Goal: Task Accomplishment & Management: Use online tool/utility

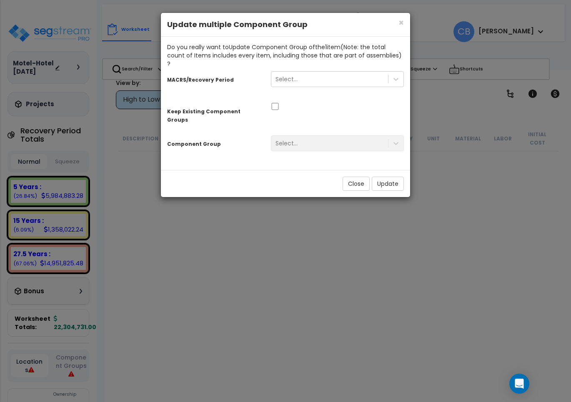
scroll to position [24704, 0]
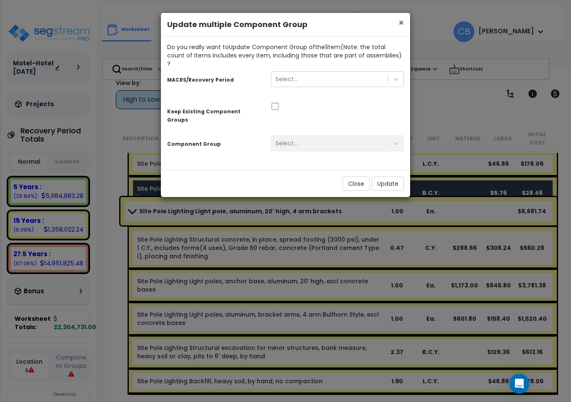
click at [397, 22] on div "× Close Update multiple Component Group" at bounding box center [285, 25] width 249 height 24
drag, startPoint x: 375, startPoint y: 169, endPoint x: 346, endPoint y: 168, distance: 29.2
click at [375, 177] on button "Update" at bounding box center [388, 184] width 32 height 14
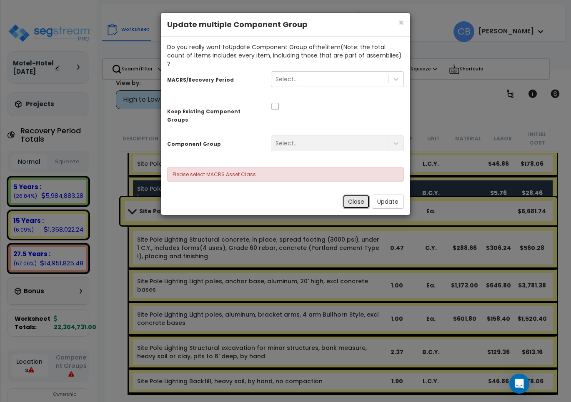
click at [352, 195] on button "Close" at bounding box center [356, 202] width 27 height 14
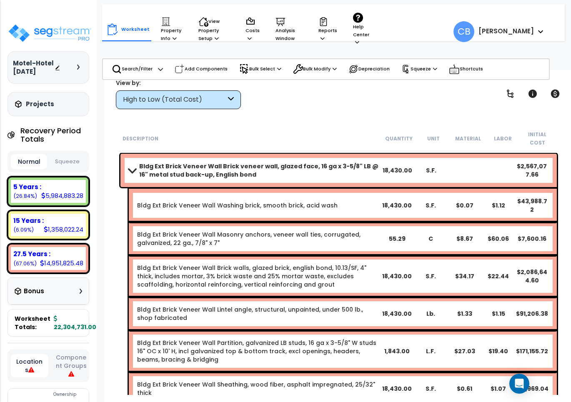
scroll to position [9, 0]
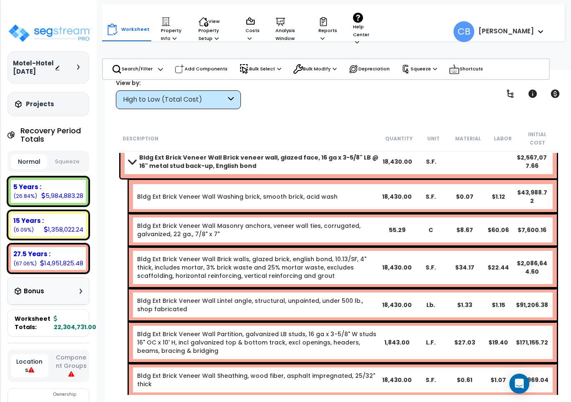
click at [326, 213] on div "Bldg Ext Brick Veneer Wall Masonry anchors, veneer wall ties, corrugated, galva…" at bounding box center [343, 229] width 428 height 33
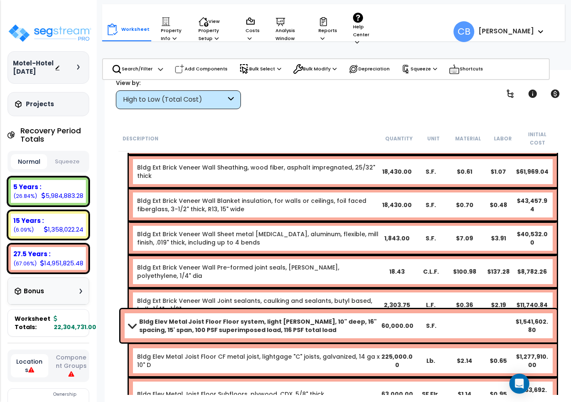
scroll to position [321, 0]
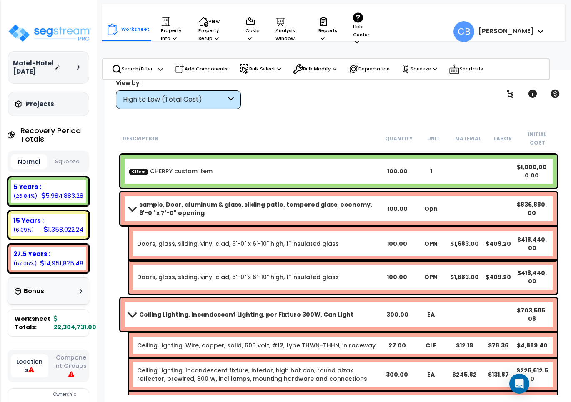
click at [319, 206] on b "sample, Door, aluminum & glass, sliding patio, tempered glass, economy, 6'-0" x…" at bounding box center [259, 208] width 241 height 17
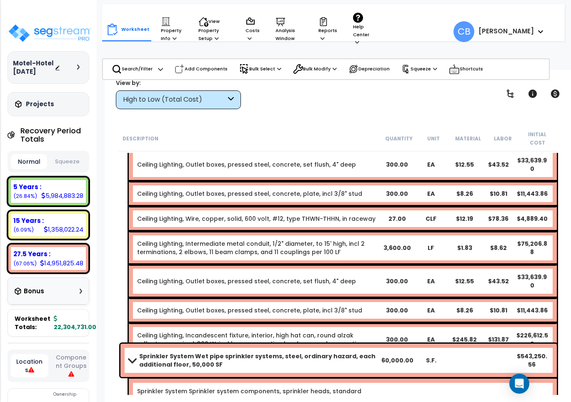
click at [314, 208] on div "Ceiling Lighting, Wire, copper, solid, 600 volt, #12, type THWN-THHN, in racewa…" at bounding box center [343, 218] width 428 height 25
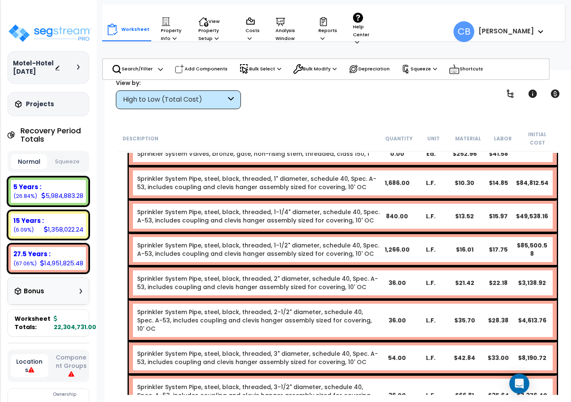
click at [314, 208] on link "Sprinkler System Pipe, steel, black, threaded, 1-1/4" diameter, schedule 40, Sp…" at bounding box center [258, 216] width 243 height 17
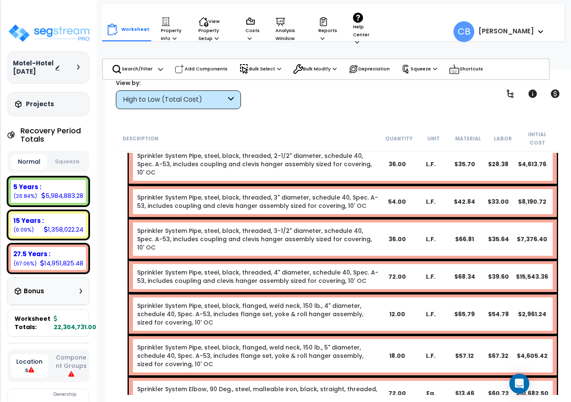
click at [314, 218] on div "Sprinkler System Pipe, steel, black, threaded, 3-1/2" diameter, schedule 40, Sp…" at bounding box center [343, 239] width 428 height 42
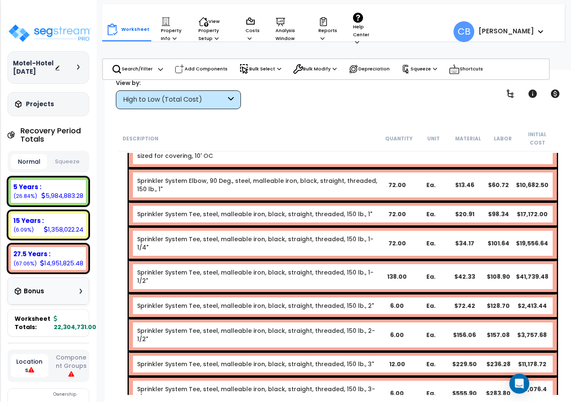
click at [314, 227] on div "Sprinkler System Tee, steel, malleable iron, black, straight, threaded, 150 lb.…" at bounding box center [343, 243] width 428 height 33
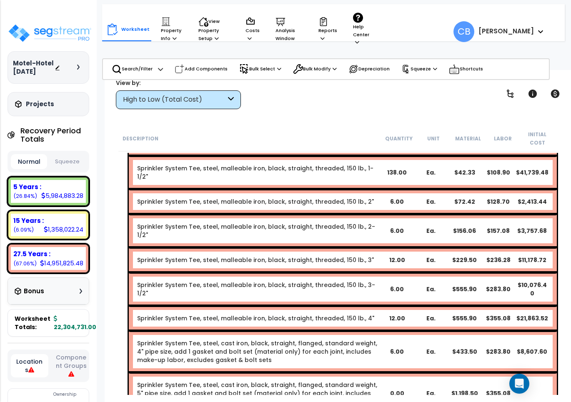
click at [314, 256] on link "Sprinkler System Tee, steel, malleable iron, black, straight, threaded, 150 lb.…" at bounding box center [255, 260] width 237 height 8
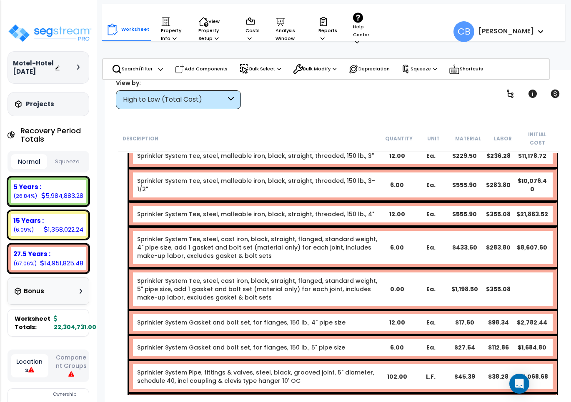
click at [314, 227] on div "Sprinkler System Tee, steel, cast iron, black, straight, flanged, standard weig…" at bounding box center [343, 248] width 428 height 42
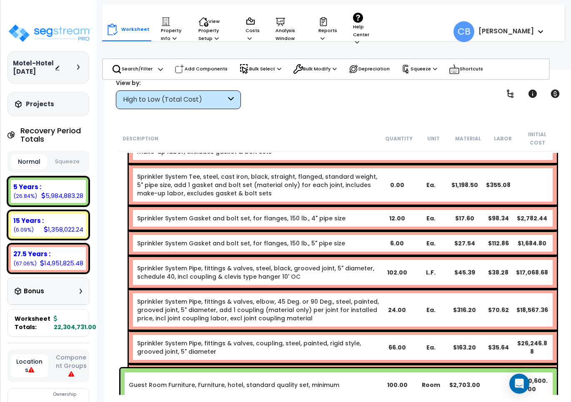
click at [314, 264] on link "Sprinkler System Pipe, fittings & valves, steel, black, grooved joint, 5" diame…" at bounding box center [258, 272] width 243 height 17
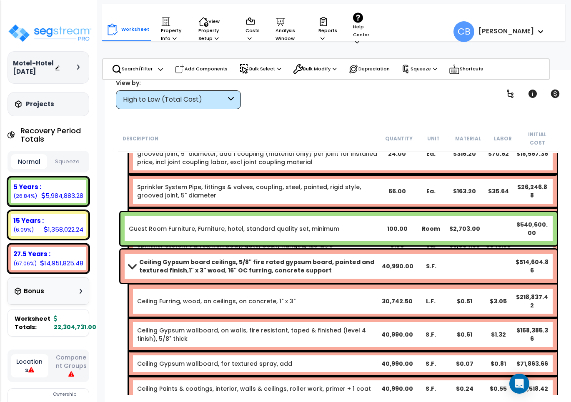
click at [314, 212] on div "Guest Room Furniture, Furniture, hotel, standard quality set, minimum 100.00 Ro…" at bounding box center [338, 228] width 436 height 33
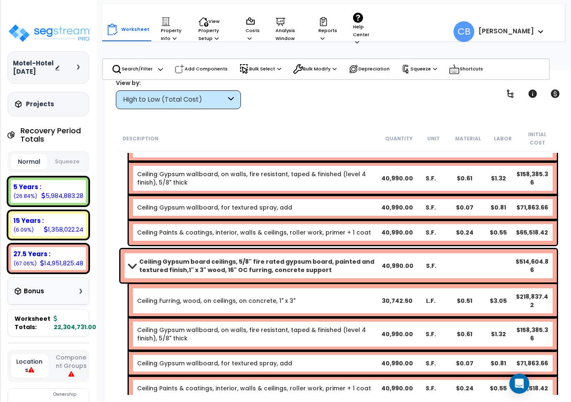
click at [314, 208] on div "Ceiling Gypsum wallboard, for textured spray, add 40,990.00 S.F. $0.07 $0.81 $7…" at bounding box center [343, 207] width 428 height 25
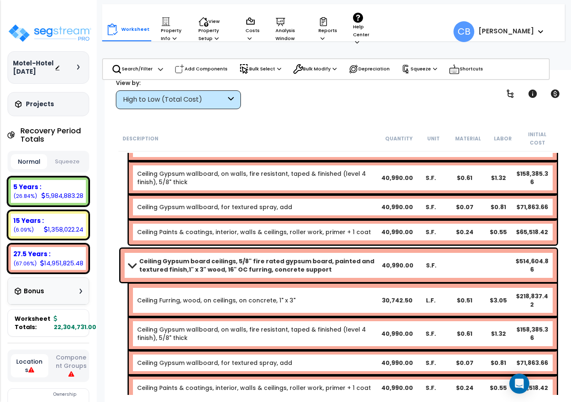
click at [314, 208] on div "Ceiling Gypsum wallboard, for textured spray, add 40,990.00 S.F. $0.07 $0.81 $7…" at bounding box center [343, 207] width 428 height 25
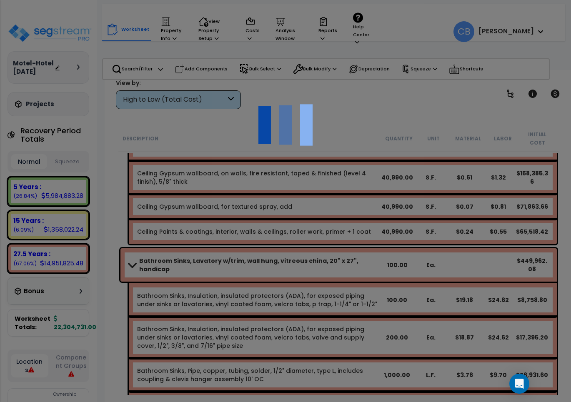
click at [314, 208] on div at bounding box center [285, 201] width 571 height 402
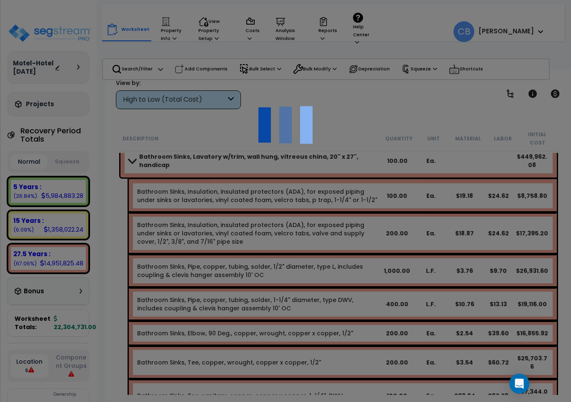
click at [314, 208] on div at bounding box center [285, 201] width 571 height 402
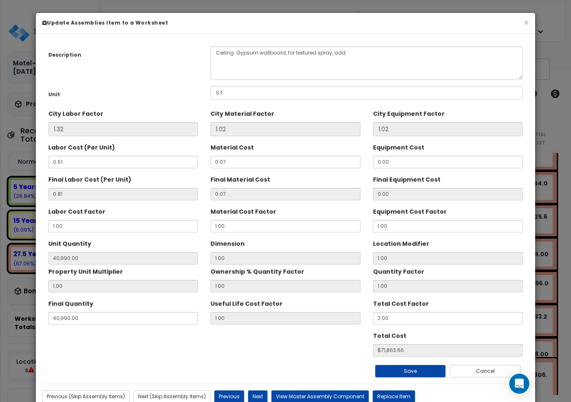
scroll to position [27, 0]
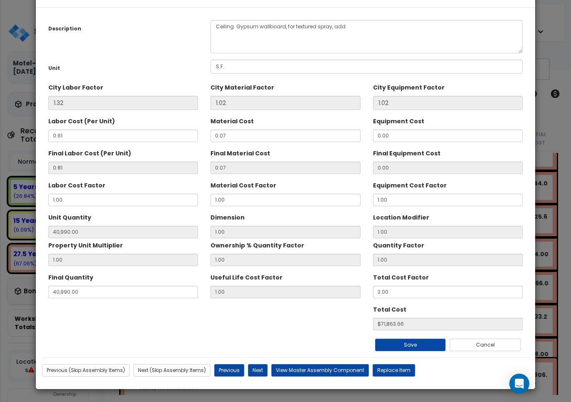
click at [324, 216] on div "Dimension 1.00" at bounding box center [285, 224] width 150 height 28
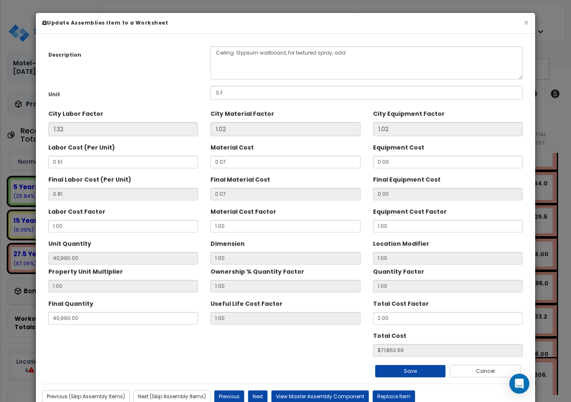
click at [529, 20] on div "× Update Assemblies Item to a Worksheet" at bounding box center [285, 23] width 499 height 21
click at [524, 21] on button "×" at bounding box center [525, 22] width 5 height 9
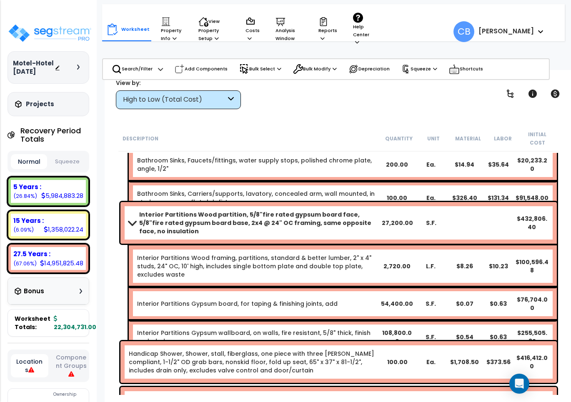
click at [279, 211] on b "Interior Partitions Wood partition, 5/8"fire rated gypsum board face, 5/8"fire …" at bounding box center [259, 222] width 241 height 25
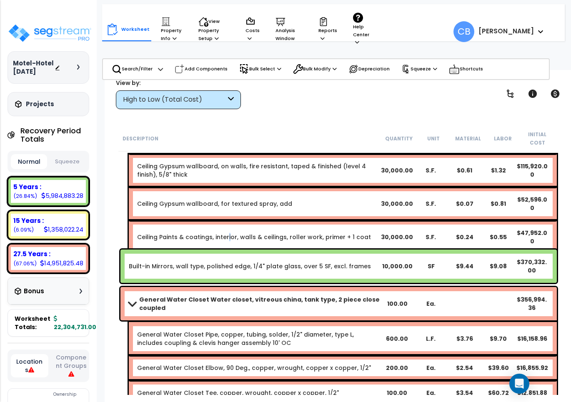
click at [228, 233] on link "Ceiling Paints & coatings, interior, walls & ceilings, roller work, primer + 1 …" at bounding box center [254, 237] width 234 height 8
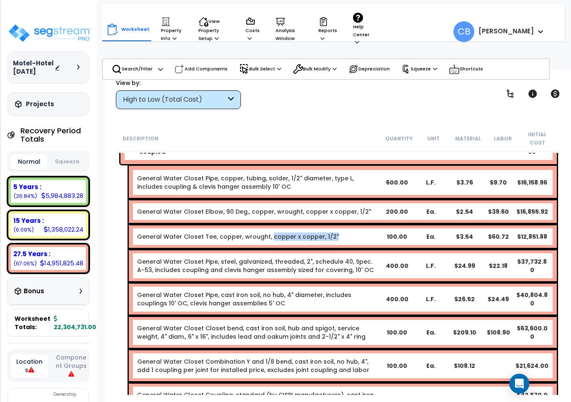
drag, startPoint x: 336, startPoint y: 228, endPoint x: 215, endPoint y: 235, distance: 121.0
click at [242, 238] on div "General Water Closet Tee, copper, wrought, copper x copper, 1/2" 100.00 Ea. $3.…" at bounding box center [343, 236] width 428 height 25
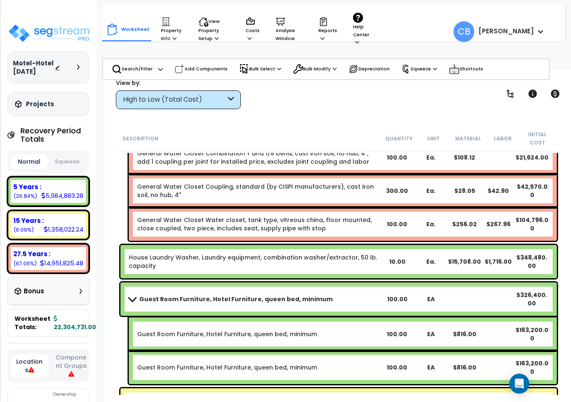
click at [215, 243] on div "House Laundry Washer, Laundry equipment, combination washer/extractor, 50 lb. c…" at bounding box center [338, 262] width 440 height 38
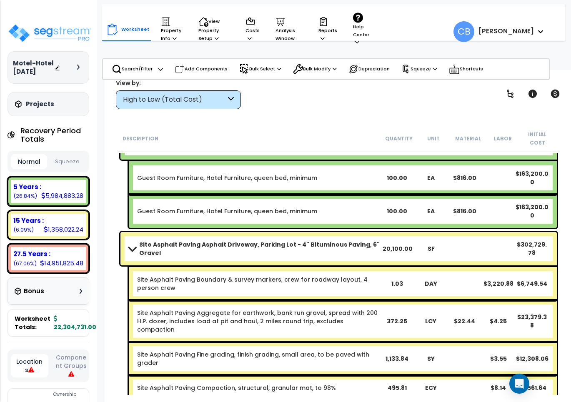
click at [275, 240] on b "Site Asphalt Paving Asphalt Driveway, Parking Lot - 4" Bituminous Paving, 6" Gr…" at bounding box center [259, 248] width 241 height 17
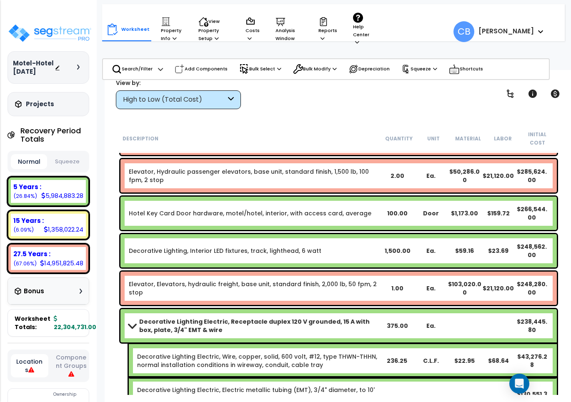
click at [244, 247] on link "Decorative Lighting, Interior LED fixtures, track, lighthead, 6 watt" at bounding box center [225, 251] width 193 height 8
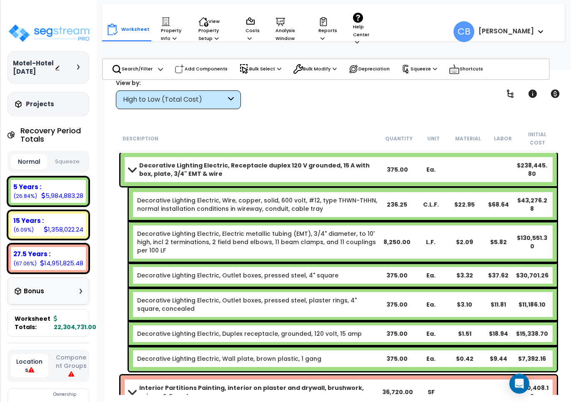
click at [244, 240] on link "Decorative Lighting Electric, Electric metallic tubing (EMT), 3/4" diameter, to…" at bounding box center [258, 242] width 243 height 25
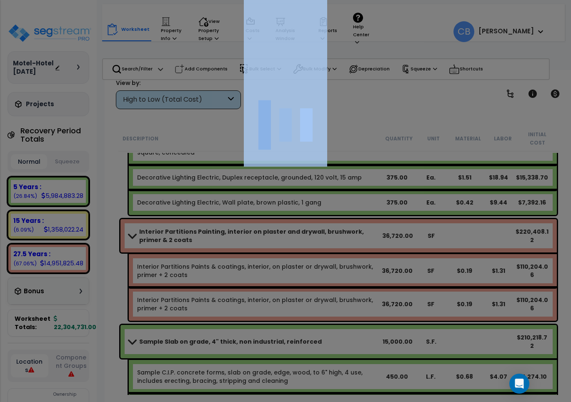
click at [244, 240] on div at bounding box center [285, 201] width 571 height 402
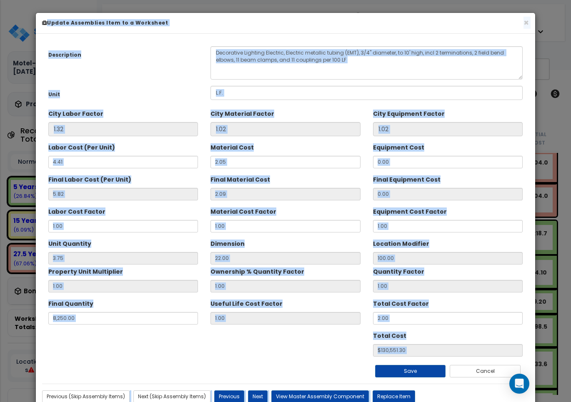
scroll to position [4124, 0]
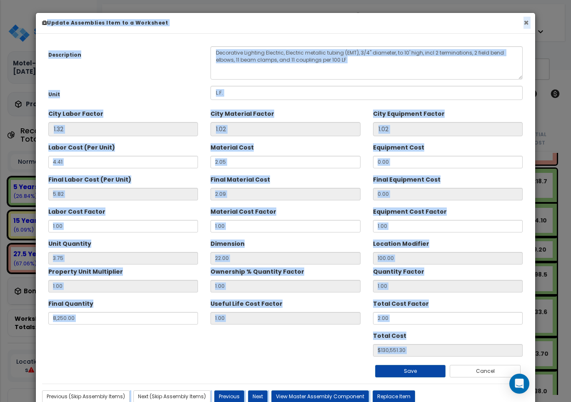
click at [525, 23] on button "×" at bounding box center [525, 22] width 5 height 9
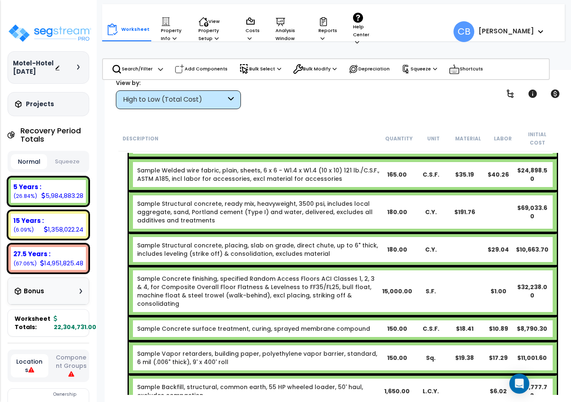
click at [228, 241] on link "Sample Structural concrete, placing, slab on grade, direct chute, up to 6" thic…" at bounding box center [258, 249] width 243 height 17
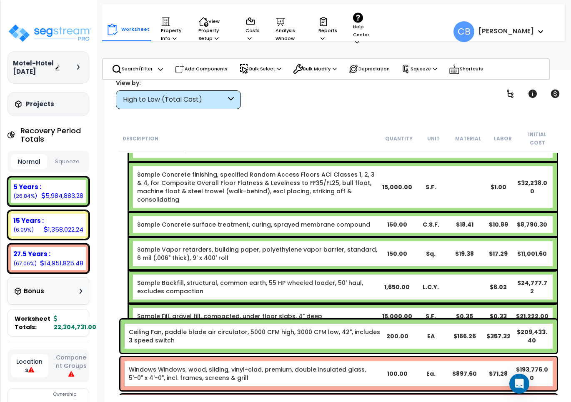
scroll to position [4437, 0]
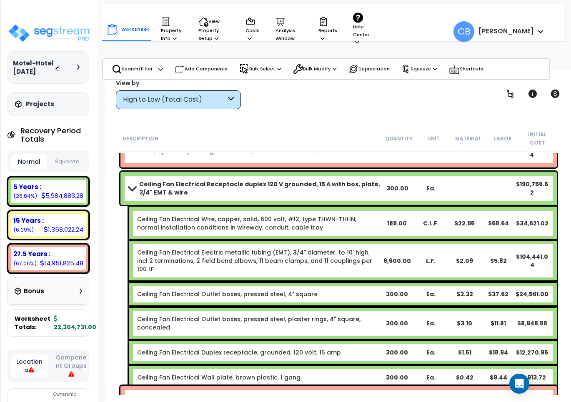
click at [229, 230] on div "Ceiling Fan Electrical Wire, copper, solid, 600 volt, #12, type THWN-THHN, norm…" at bounding box center [343, 223] width 428 height 33
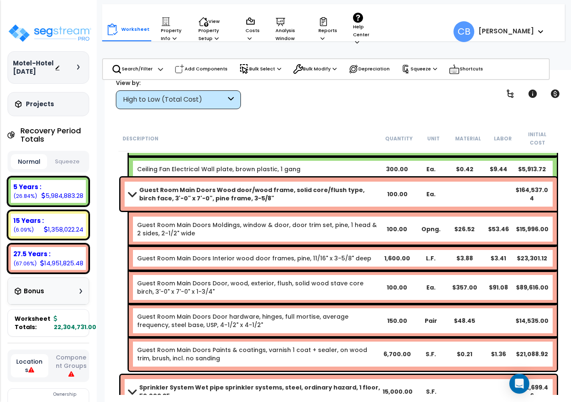
click at [310, 293] on div "Guest Room Main Doors Door, wood, exterior, flush, solid wood stave core birch,…" at bounding box center [343, 287] width 428 height 33
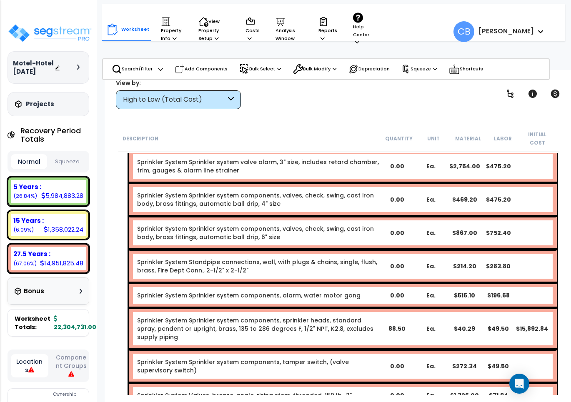
click at [311, 291] on link "Sprinkler System Sprinkler system components, alarm, water motor gong" at bounding box center [248, 295] width 223 height 8
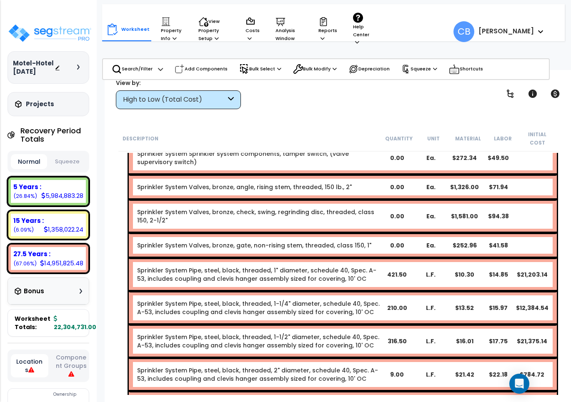
drag, startPoint x: 312, startPoint y: 288, endPoint x: 324, endPoint y: 301, distance: 17.7
click at [315, 291] on div "Sprinkler System Pipe, steel, black, threaded, 1-1/4" diameter, schedule 40, Sp…" at bounding box center [343, 307] width 428 height 33
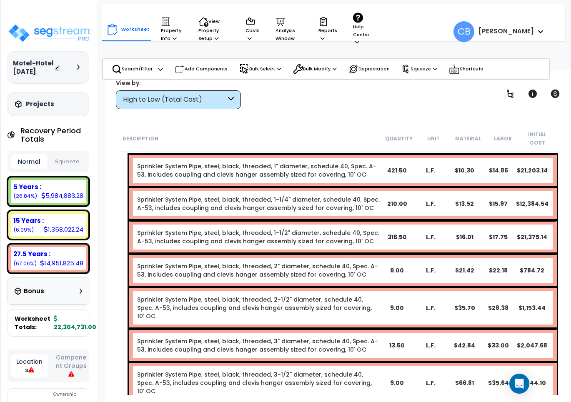
click at [324, 301] on link "Sprinkler System Pipe, steel, black, threaded, 2-1/2" diameter, schedule 40, Sp…" at bounding box center [258, 307] width 243 height 25
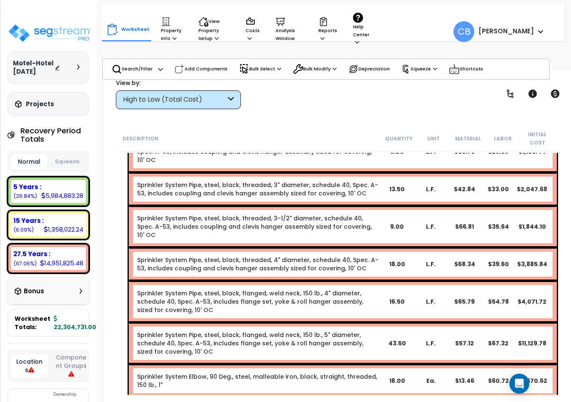
click at [321, 331] on link "Sprinkler System Pipe, steel, black, flanged, weld neck, 150 lb., 5" diameter, …" at bounding box center [258, 343] width 243 height 25
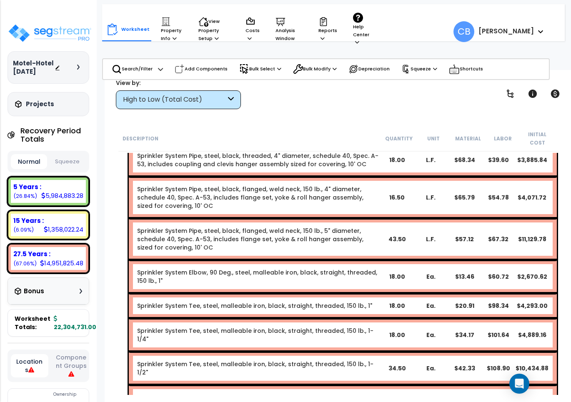
click at [321, 327] on link "Sprinkler System Tee, steel, malleable iron, black, straight, threaded, 150 lb.…" at bounding box center [258, 335] width 243 height 17
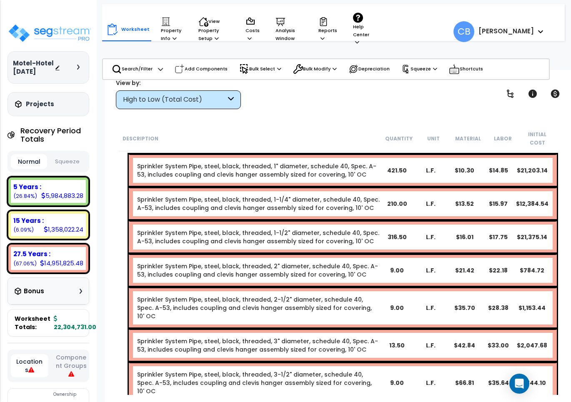
click at [326, 329] on div "Sprinkler System Pipe, steel, black, threaded, 3" diameter, schedule 40, Spec. …" at bounding box center [343, 345] width 428 height 33
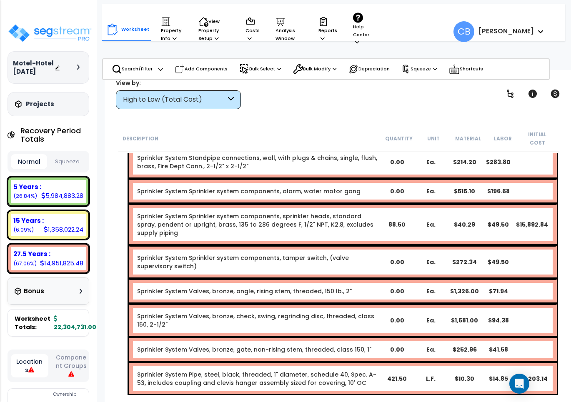
click at [261, 288] on div "Sprinkler System Valves, bronze, angle, rising stem, threaded, 150 lb., 2" 0.00…" at bounding box center [343, 291] width 428 height 25
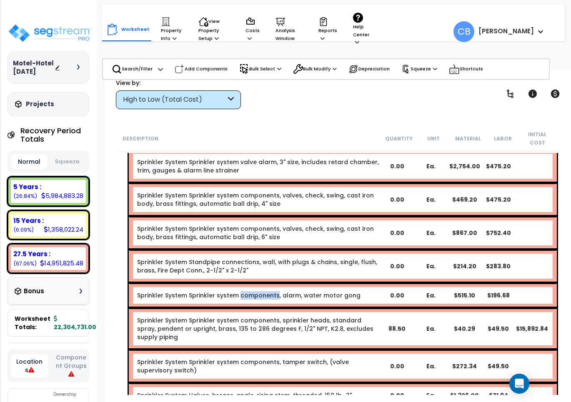
click at [261, 291] on link "Sprinkler System Sprinkler system components, alarm, water motor gong" at bounding box center [248, 295] width 223 height 8
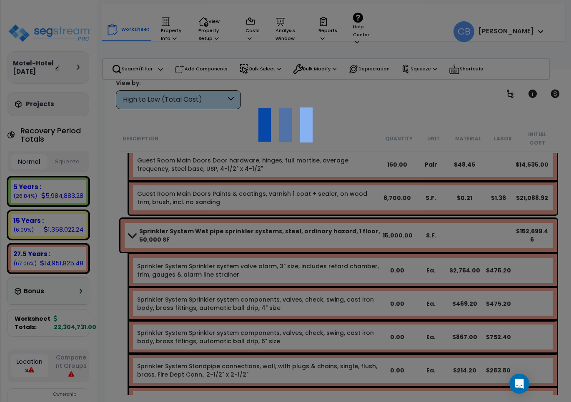
click at [261, 288] on div at bounding box center [285, 201] width 571 height 402
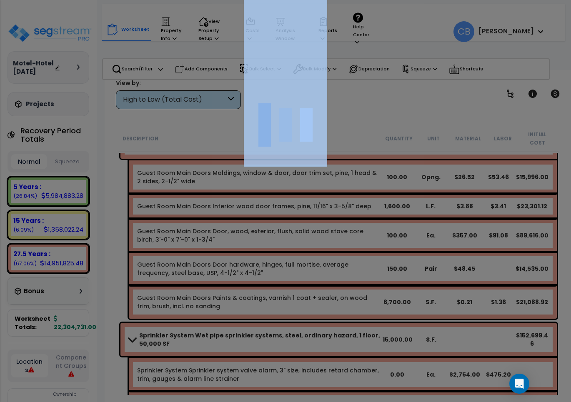
click at [261, 288] on div at bounding box center [285, 201] width 571 height 402
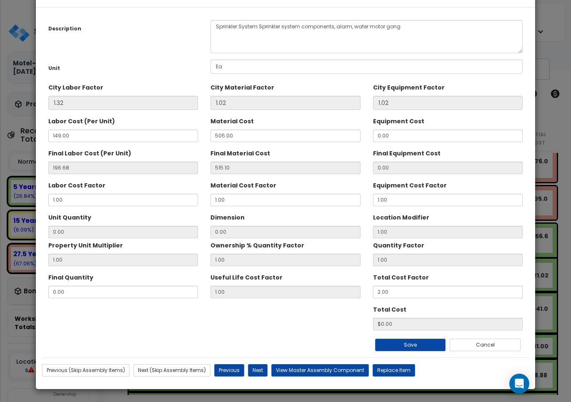
scroll to position [0, 0]
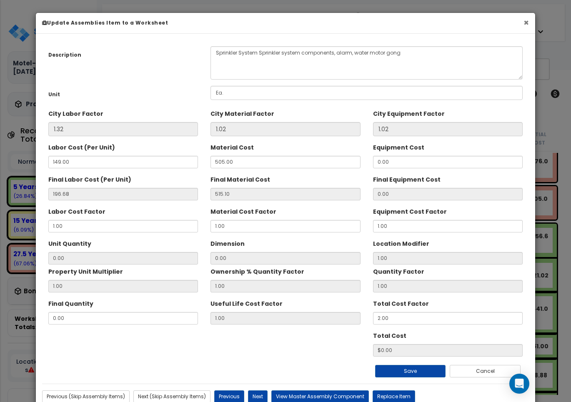
click at [526, 22] on button "×" at bounding box center [525, 22] width 5 height 9
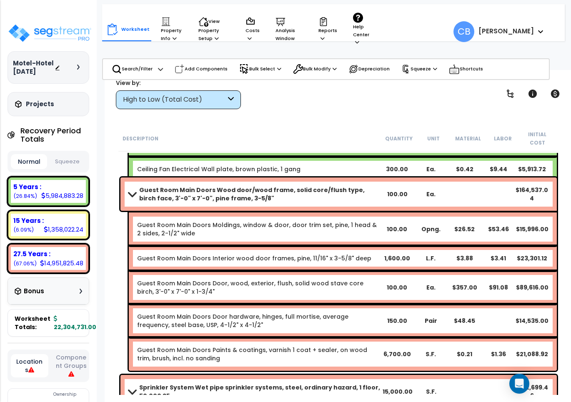
click at [275, 192] on b "Guest Room Main Doors Wood door/wood frame, solid core/flush type, birch face, …" at bounding box center [259, 194] width 241 height 17
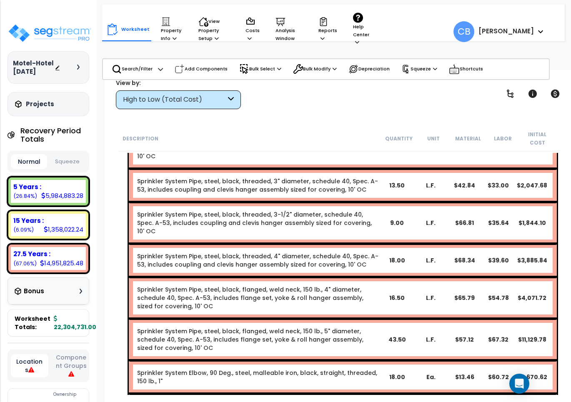
click at [273, 244] on div "Sprinkler System Pipe, steel, black, threaded, 4" diameter, schedule 40, Spec. …" at bounding box center [343, 260] width 428 height 33
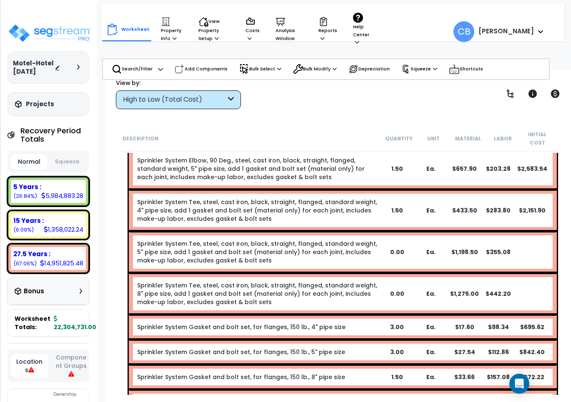
click at [289, 281] on link "Sprinkler System Tee, steel, cast iron, black, straight, flanged, standard weig…" at bounding box center [258, 293] width 243 height 25
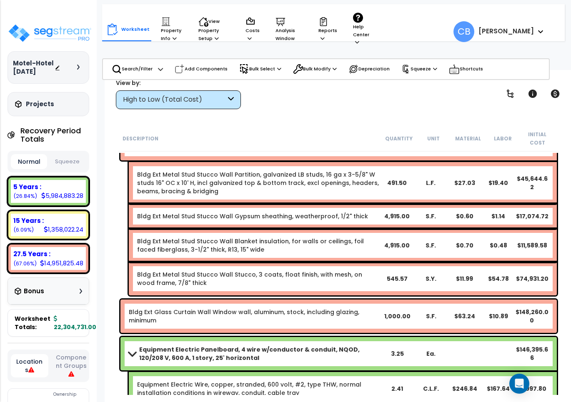
click at [251, 229] on div "Bldg Ext Metal Stud Stucco Wall Blanket insulation, for walls or ceilings, foil…" at bounding box center [343, 245] width 428 height 33
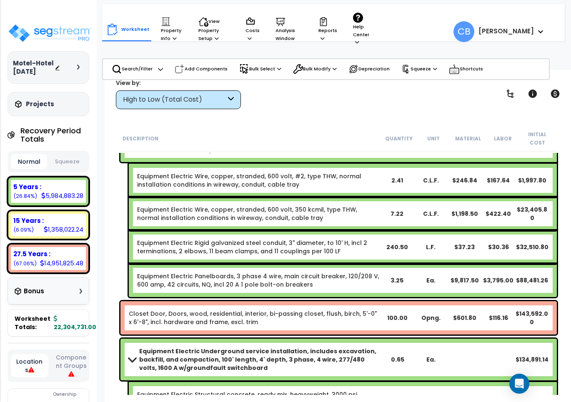
scroll to position [6729, 0]
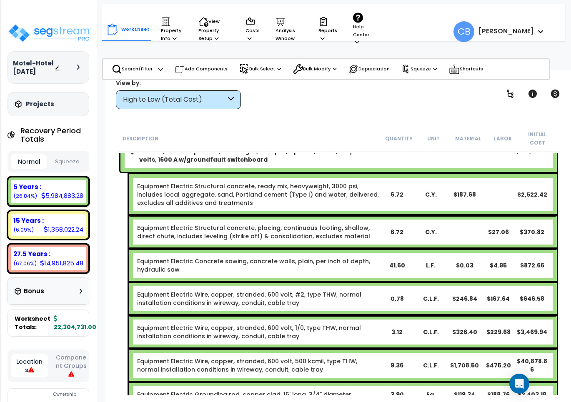
click at [284, 234] on div "Equipment Electric Structural concrete, placing, continuous footing, shallow, d…" at bounding box center [343, 231] width 428 height 33
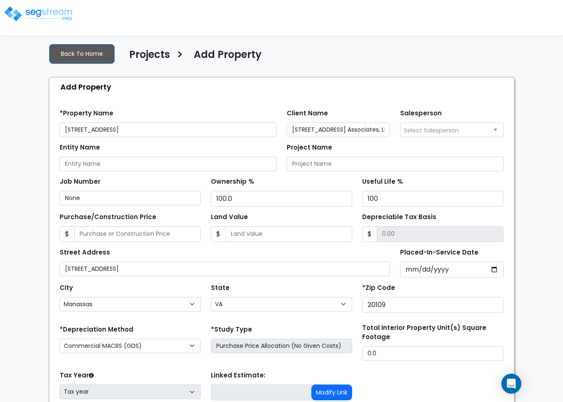
select select "Manassas"
select select "VA"
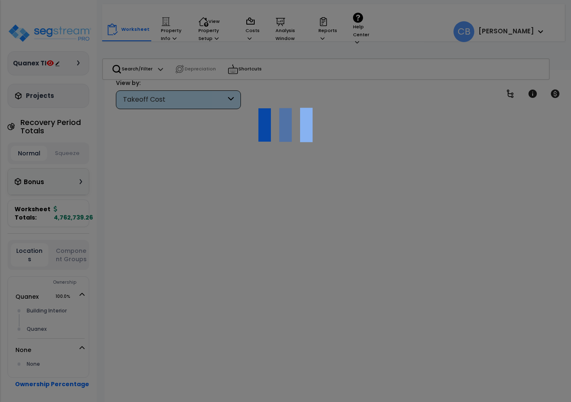
click at [154, 102] on div at bounding box center [285, 201] width 571 height 402
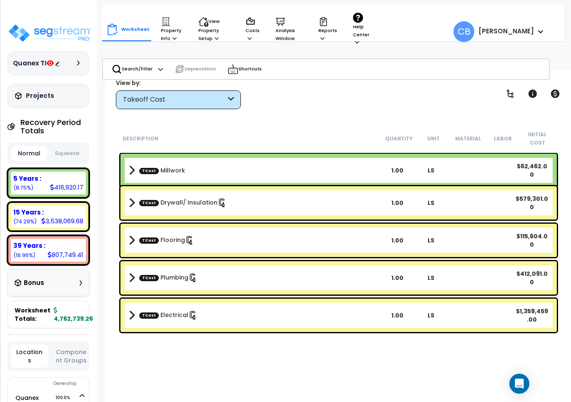
click at [154, 102] on div "Takeoff Cost" at bounding box center [174, 100] width 103 height 10
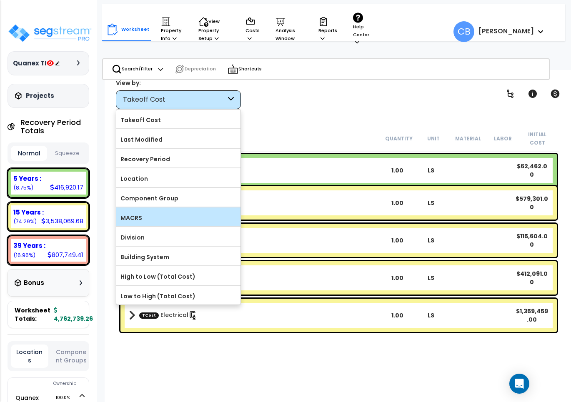
click at [138, 213] on label "MACRS" at bounding box center [178, 218] width 124 height 13
click at [0, 0] on input "MACRS" at bounding box center [0, 0] width 0 height 0
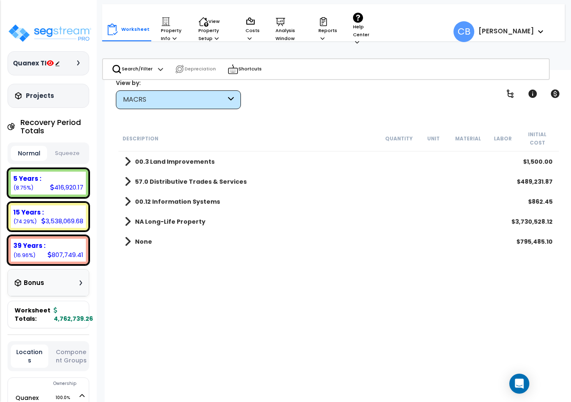
click at [159, 158] on b "00.3 Land Improvements" at bounding box center [175, 162] width 80 height 8
